Goal: Information Seeking & Learning: Learn about a topic

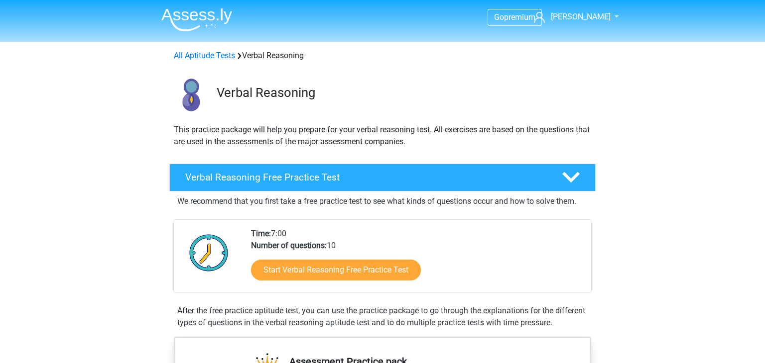
scroll to position [653, 0]
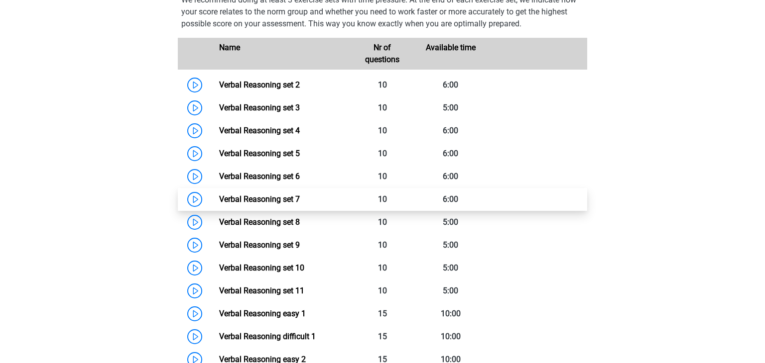
click at [266, 204] on link "Verbal Reasoning set 7" at bounding box center [259, 199] width 81 height 9
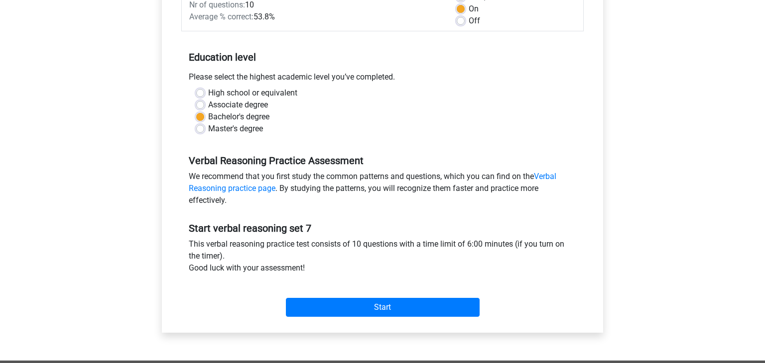
scroll to position [163, 0]
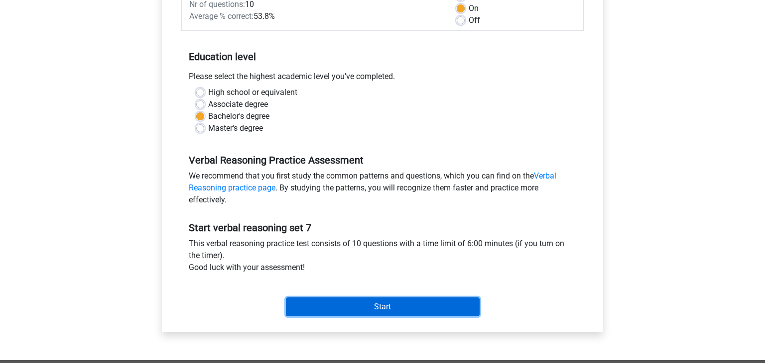
click at [409, 307] on input "Start" at bounding box center [383, 307] width 194 height 19
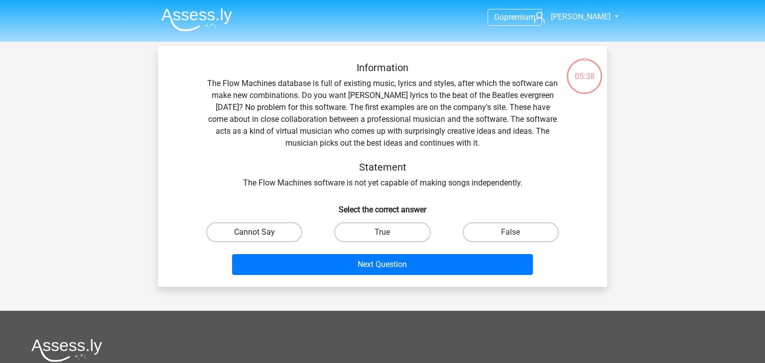
click at [253, 232] on label "Cannot Say" at bounding box center [254, 233] width 96 height 20
click at [254, 233] on input "Cannot Say" at bounding box center [257, 236] width 6 height 6
radio input "true"
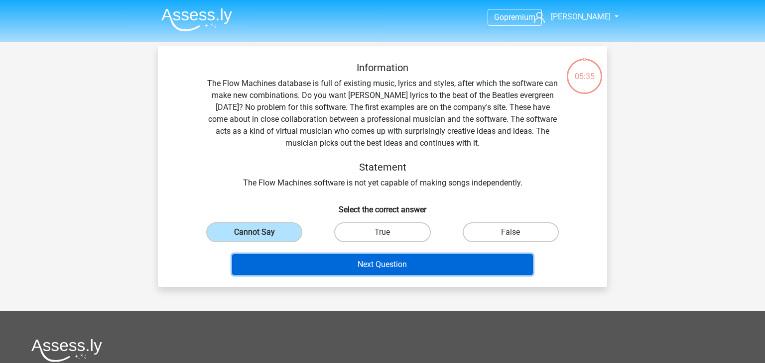
click at [329, 272] on button "Next Question" at bounding box center [382, 264] width 301 height 21
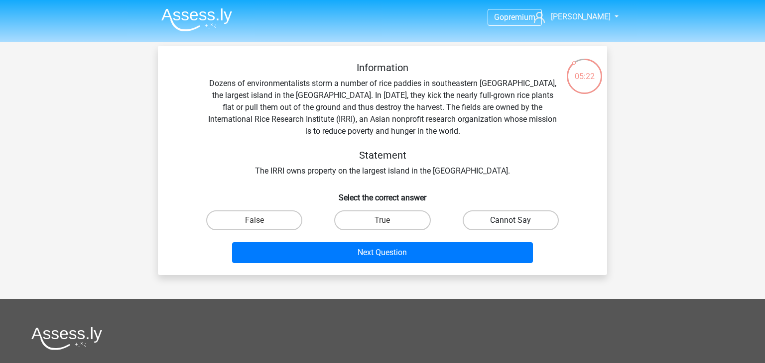
click at [503, 227] on label "Cannot Say" at bounding box center [511, 221] width 96 height 20
click at [510, 227] on input "Cannot Say" at bounding box center [513, 224] width 6 height 6
radio input "true"
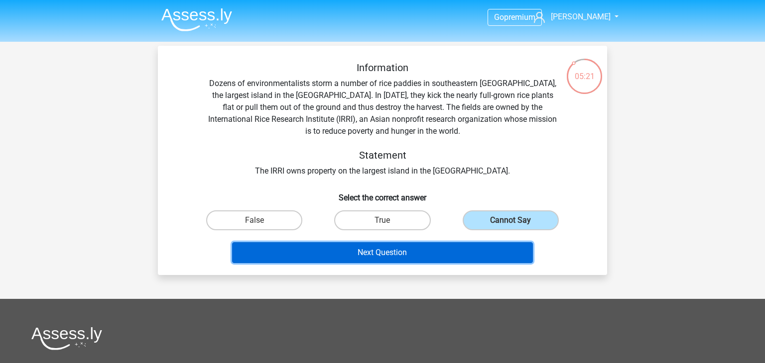
click at [471, 252] on button "Next Question" at bounding box center [382, 252] width 301 height 21
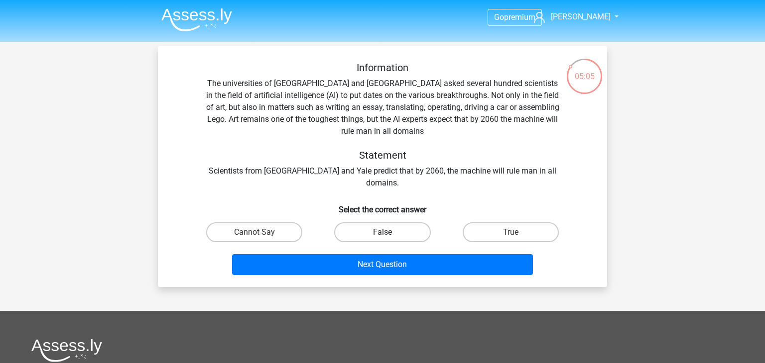
click at [373, 223] on label "False" at bounding box center [382, 233] width 96 height 20
click at [382, 233] on input "False" at bounding box center [385, 236] width 6 height 6
radio input "true"
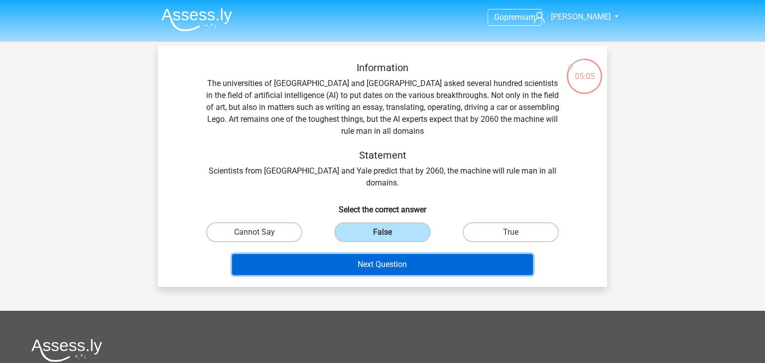
click at [394, 254] on button "Next Question" at bounding box center [382, 264] width 301 height 21
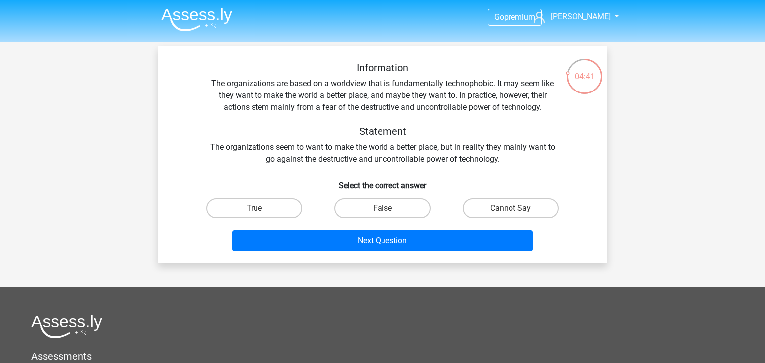
click at [275, 223] on div "Next Question" at bounding box center [382, 239] width 417 height 33
click at [274, 213] on label "True" at bounding box center [254, 209] width 96 height 20
click at [261, 213] on input "True" at bounding box center [257, 212] width 6 height 6
radio input "true"
click at [351, 251] on div "Next Question" at bounding box center [382, 243] width 384 height 25
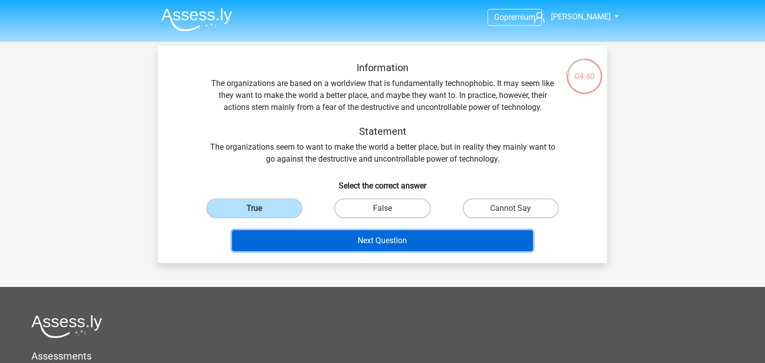
click at [423, 248] on button "Next Question" at bounding box center [382, 241] width 301 height 21
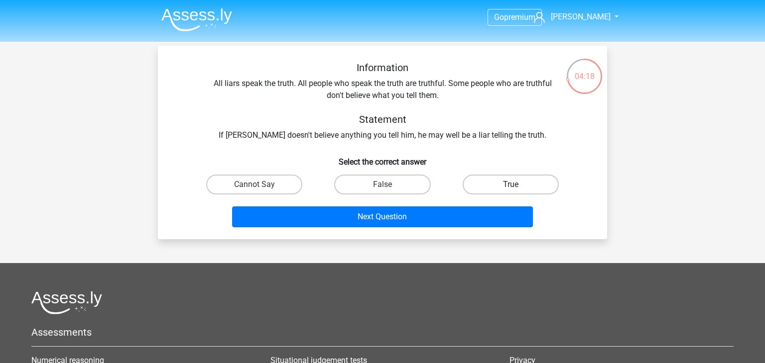
click at [516, 184] on label "True" at bounding box center [511, 185] width 96 height 20
click at [516, 185] on input "True" at bounding box center [513, 188] width 6 height 6
radio input "true"
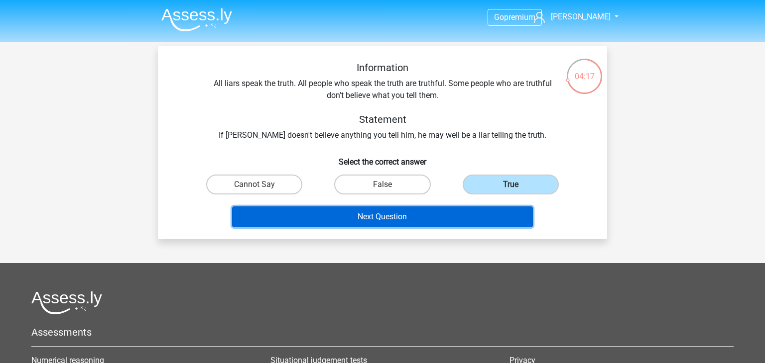
click at [410, 215] on button "Next Question" at bounding box center [382, 217] width 301 height 21
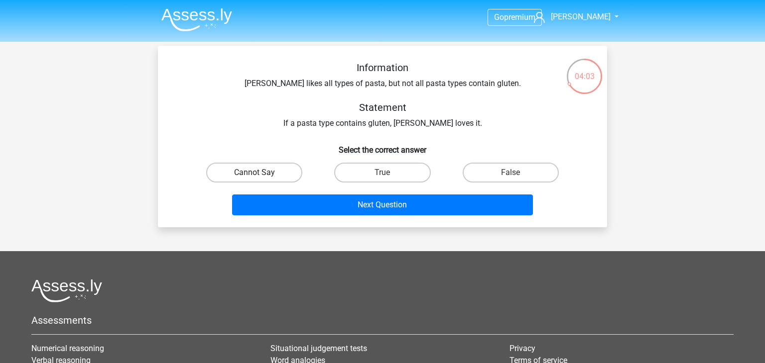
drag, startPoint x: 275, startPoint y: 172, endPoint x: 287, endPoint y: 182, distance: 15.9
click at [275, 172] on label "Cannot Say" at bounding box center [254, 173] width 96 height 20
click at [261, 173] on input "Cannot Say" at bounding box center [257, 176] width 6 height 6
radio input "true"
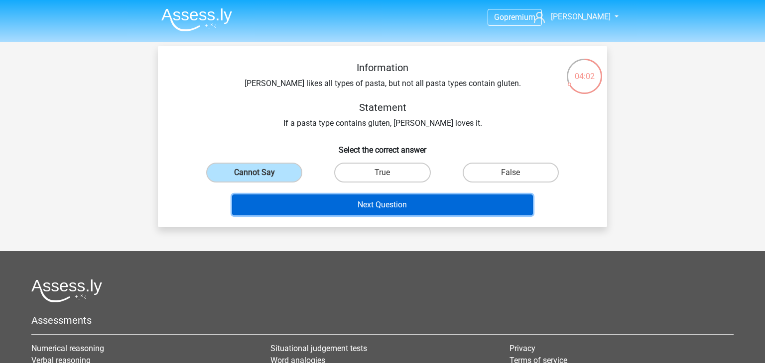
click at [366, 207] on button "Next Question" at bounding box center [382, 205] width 301 height 21
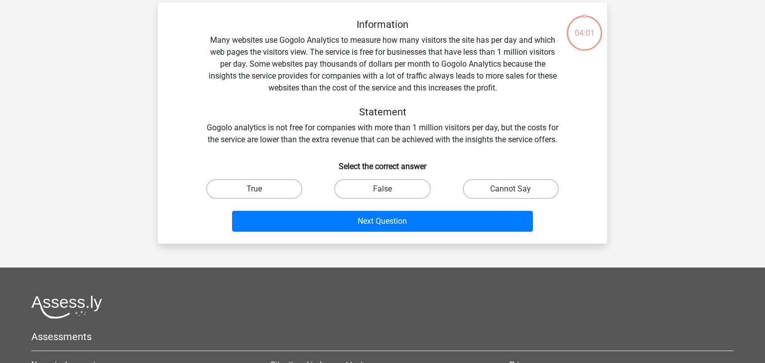
scroll to position [46, 0]
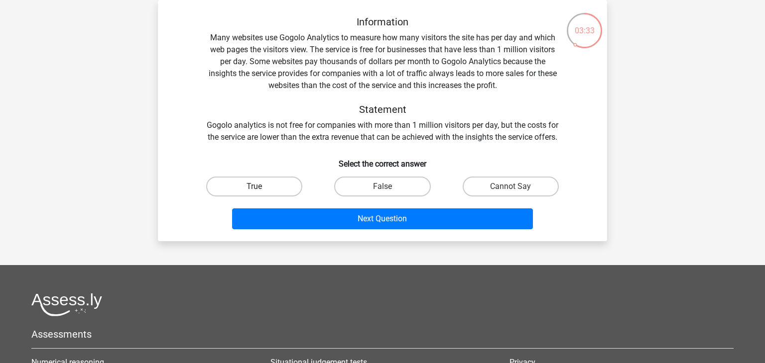
click at [268, 197] on label "True" at bounding box center [254, 187] width 96 height 20
click at [261, 193] on input "True" at bounding box center [257, 190] width 6 height 6
radio input "true"
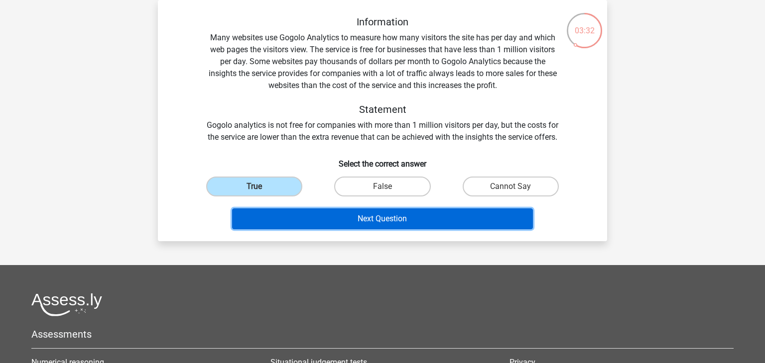
click at [363, 228] on button "Next Question" at bounding box center [382, 219] width 301 height 21
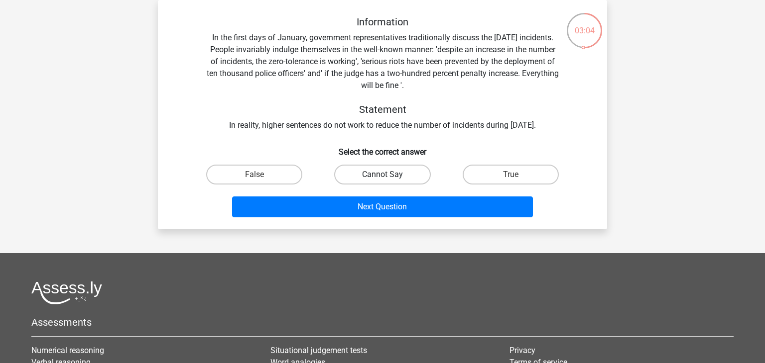
click at [364, 169] on label "Cannot Say" at bounding box center [382, 175] width 96 height 20
click at [382, 175] on input "Cannot Say" at bounding box center [385, 178] width 6 height 6
radio input "true"
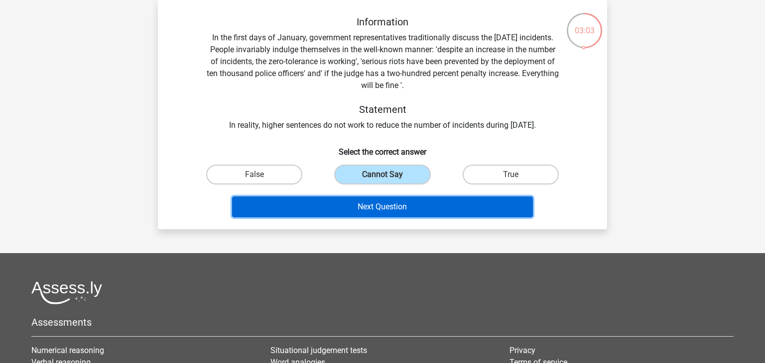
click at [400, 204] on button "Next Question" at bounding box center [382, 207] width 301 height 21
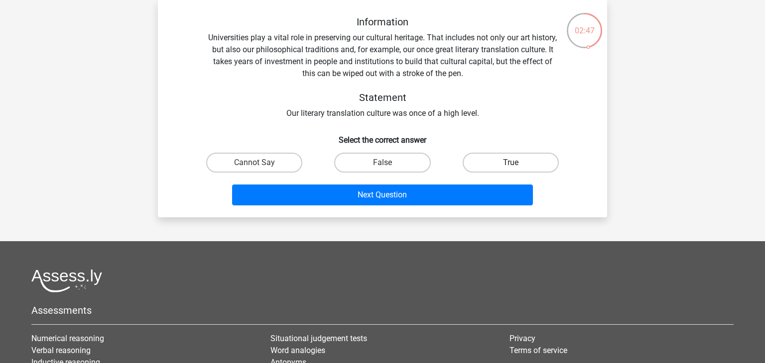
click at [503, 165] on label "True" at bounding box center [511, 163] width 96 height 20
click at [510, 165] on input "True" at bounding box center [513, 166] width 6 height 6
radio input "true"
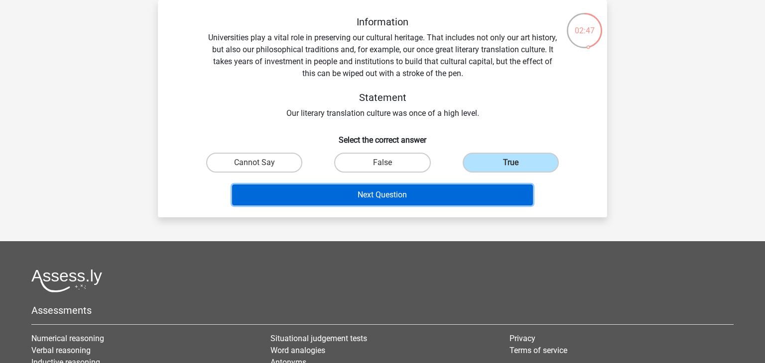
click at [462, 196] on button "Next Question" at bounding box center [382, 195] width 301 height 21
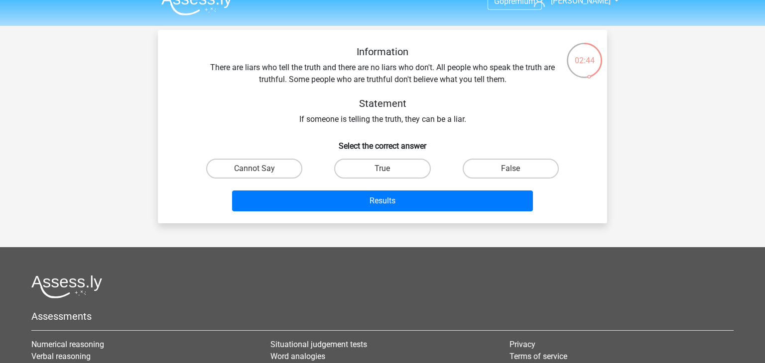
scroll to position [0, 0]
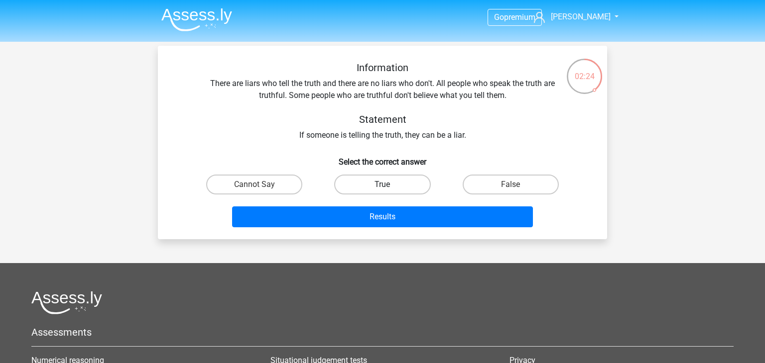
click at [417, 184] on label "True" at bounding box center [382, 185] width 96 height 20
click at [389, 185] on input "True" at bounding box center [385, 188] width 6 height 6
radio input "true"
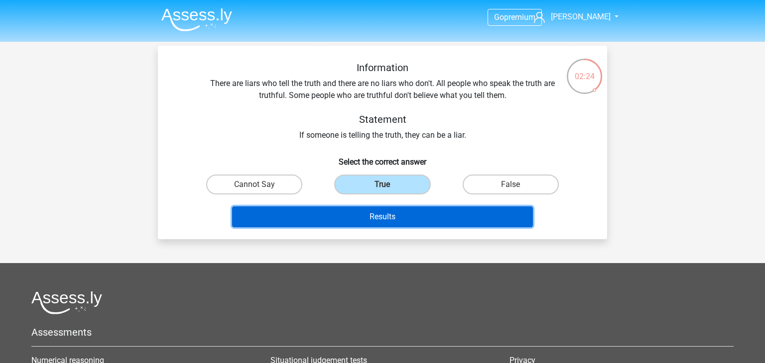
click at [416, 216] on button "Results" at bounding box center [382, 217] width 301 height 21
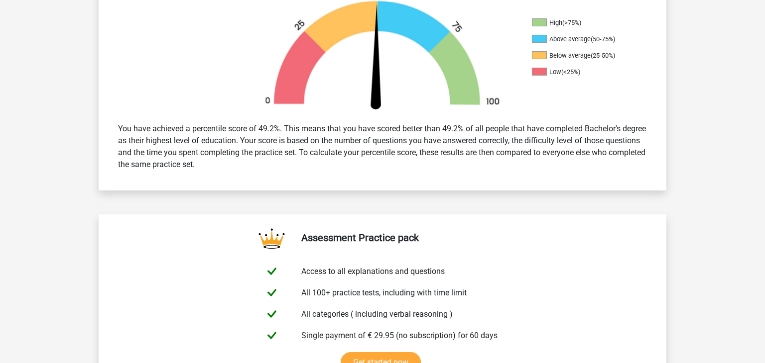
scroll to position [490, 0]
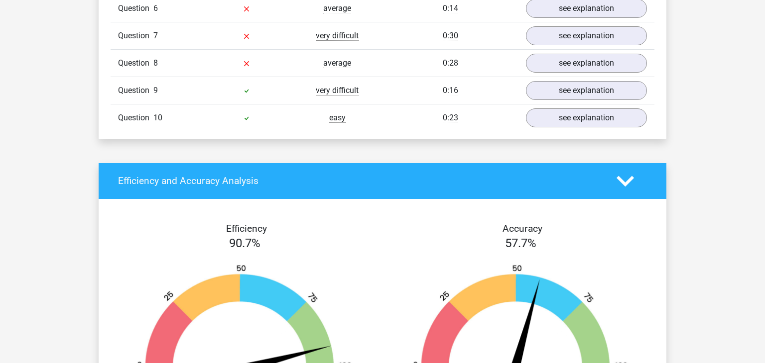
scroll to position [735, 0]
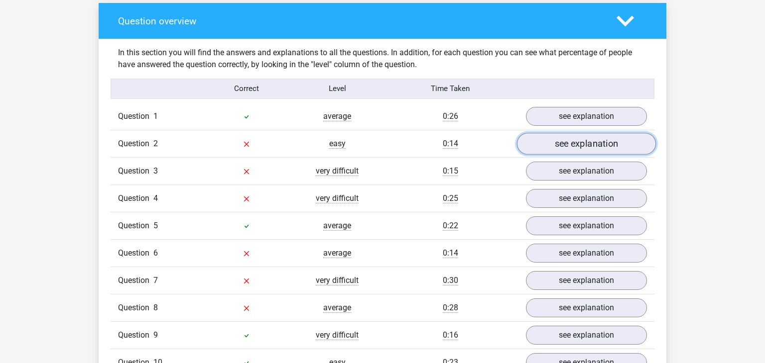
click at [604, 144] on link "see explanation" at bounding box center [586, 144] width 139 height 22
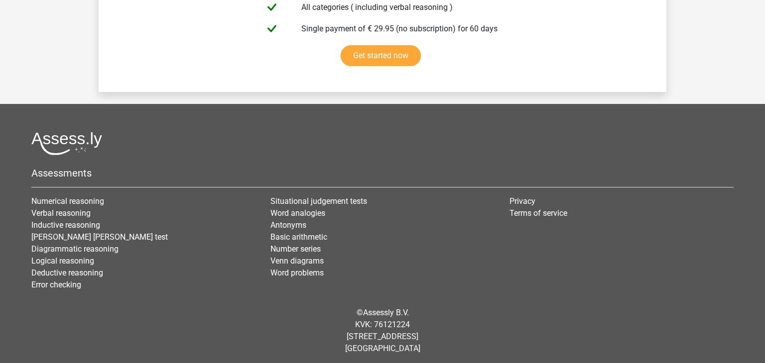
scroll to position [2242, 0]
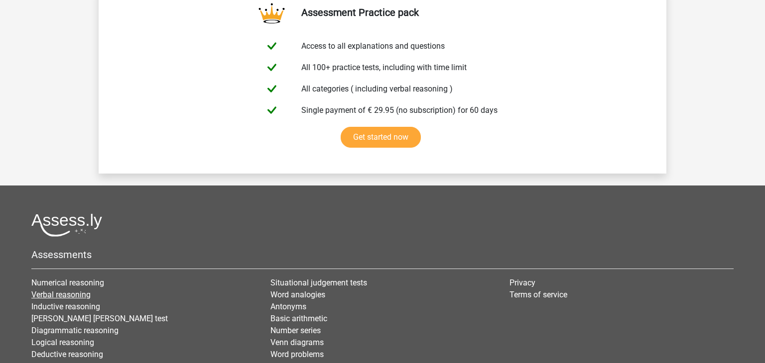
click at [75, 291] on link "Verbal reasoning" at bounding box center [60, 294] width 59 height 9
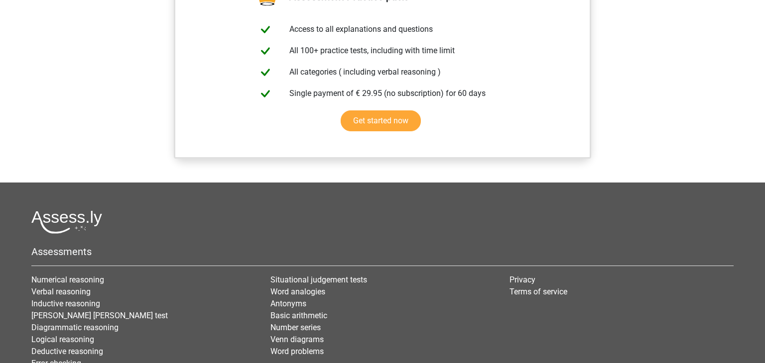
scroll to position [1072, 0]
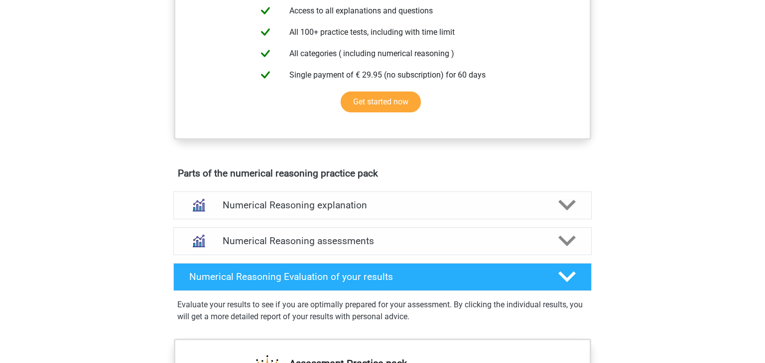
scroll to position [572, 0]
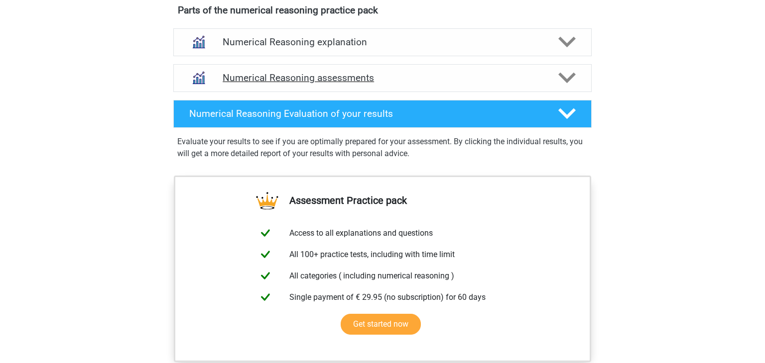
click at [405, 92] on div "Numerical Reasoning assessments" at bounding box center [382, 78] width 418 height 28
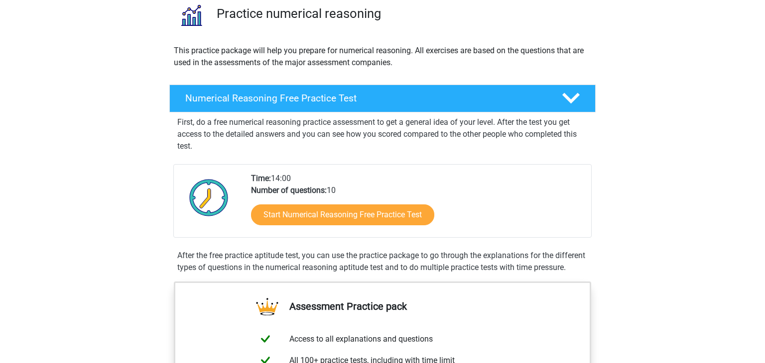
scroll to position [0, 0]
